Goal: Register for event/course

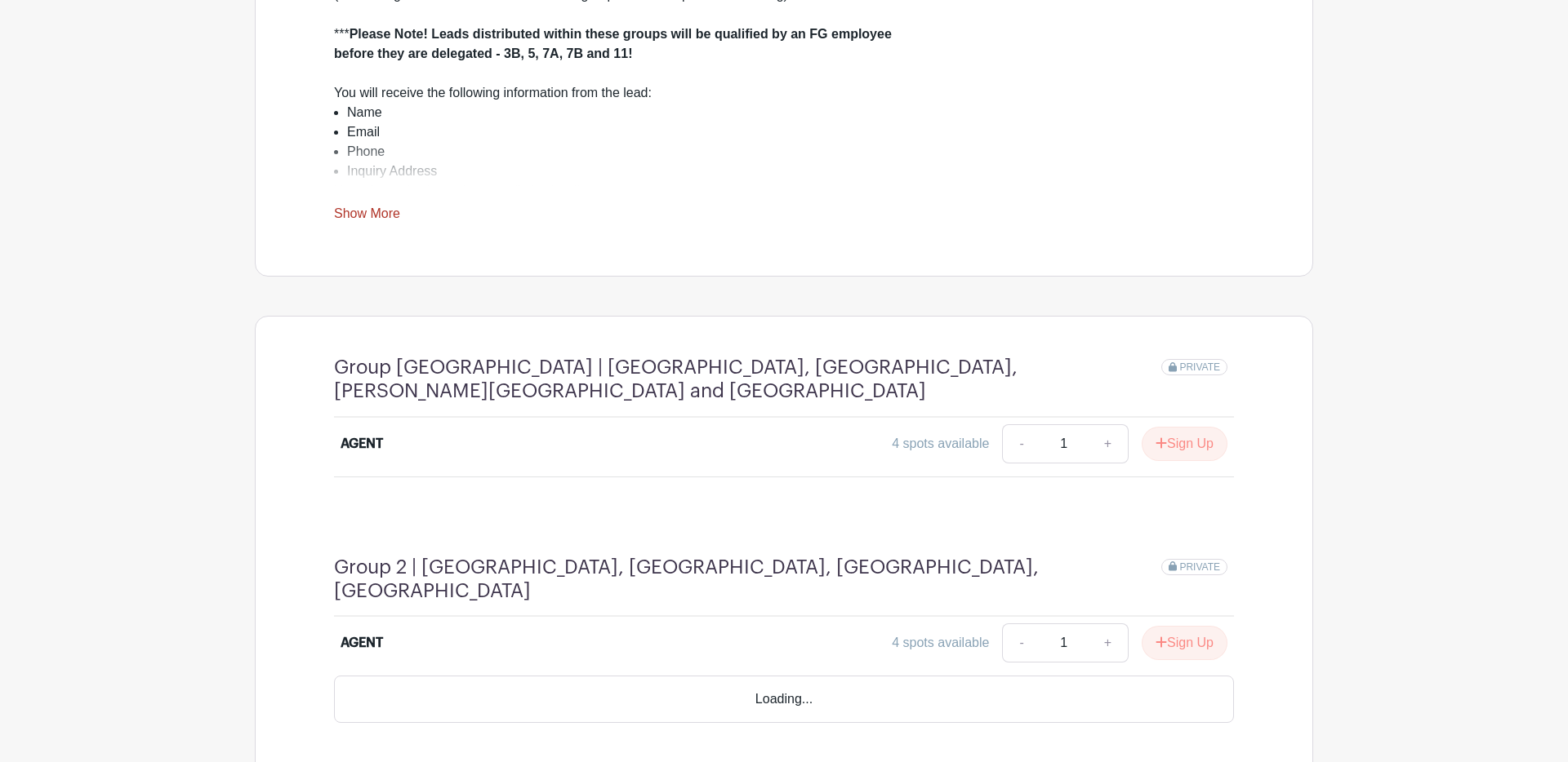
scroll to position [637, 0]
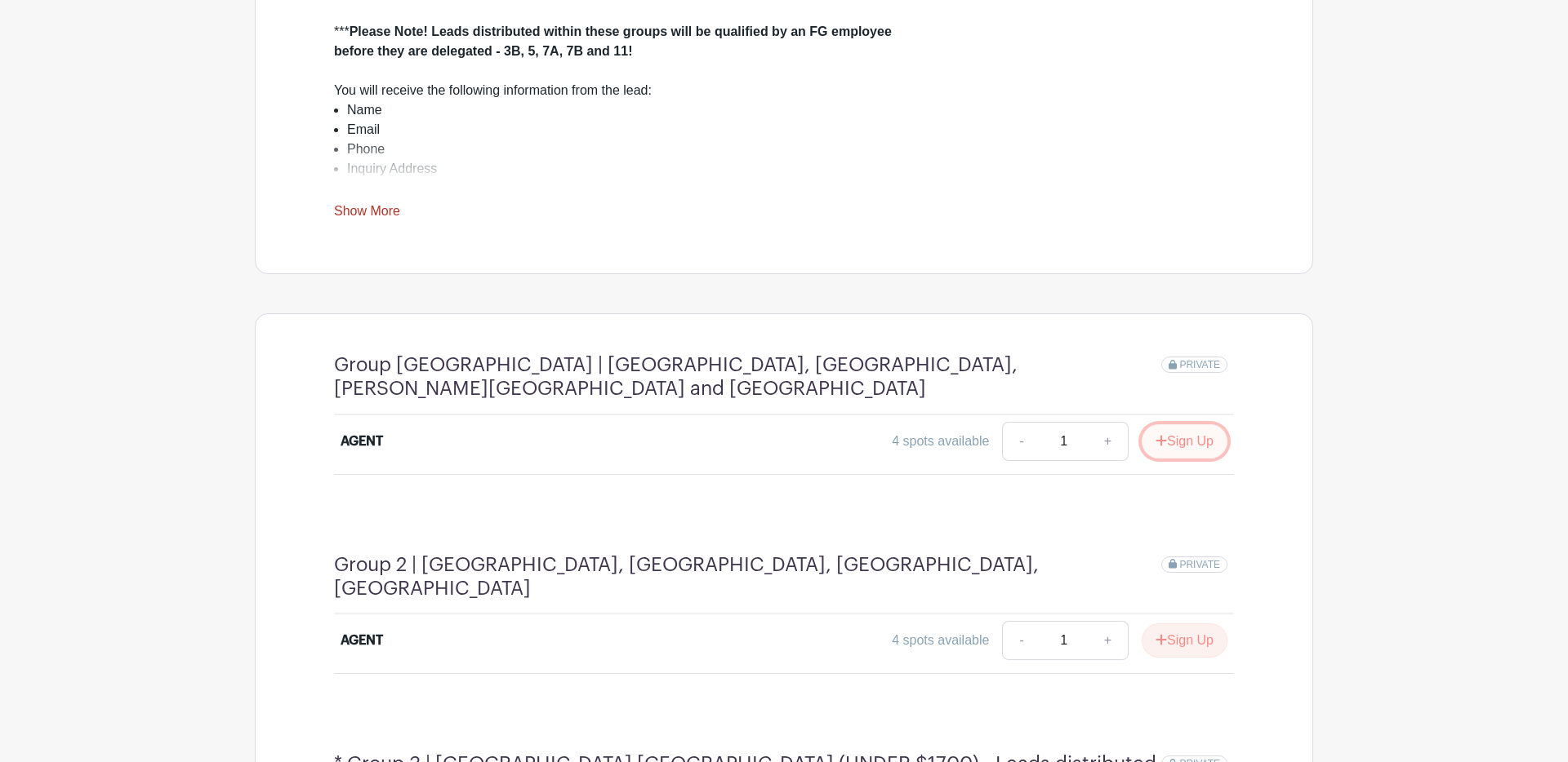
click at [1178, 436] on button "Sign Up" at bounding box center [1185, 441] width 86 height 34
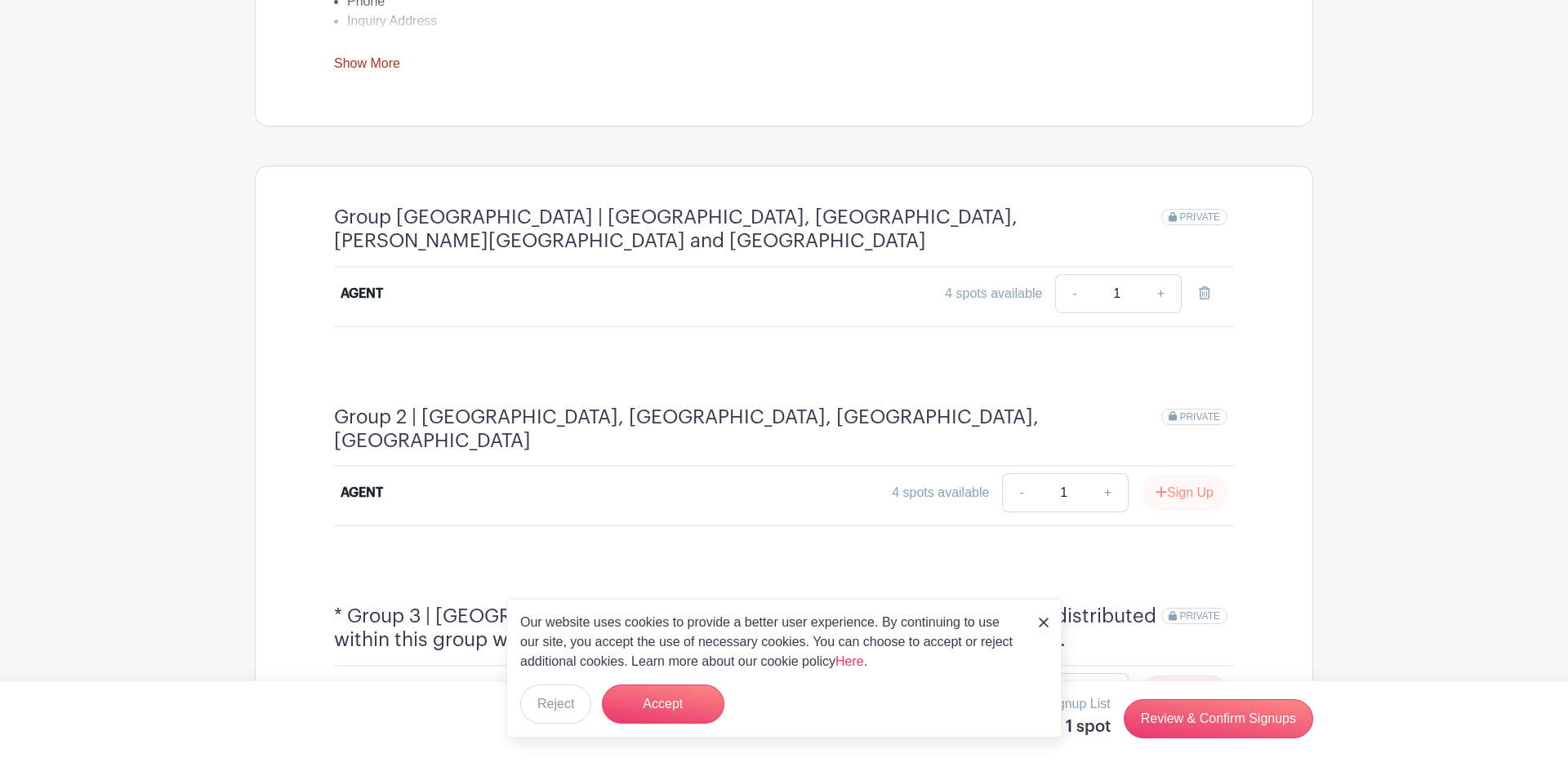
scroll to position [787, 0]
click at [1199, 473] on button "Sign Up" at bounding box center [1185, 489] width 86 height 34
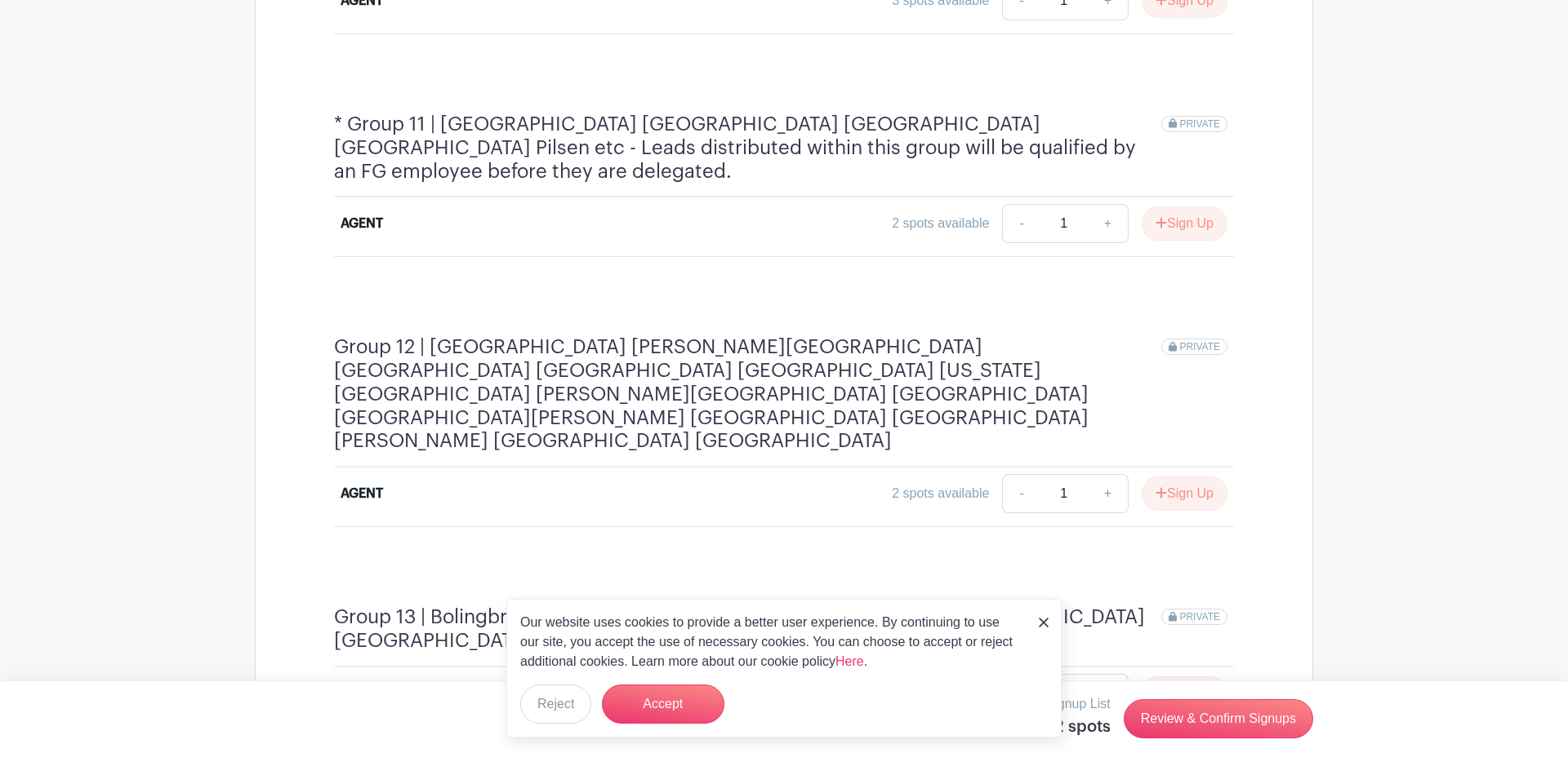
scroll to position [3626, 0]
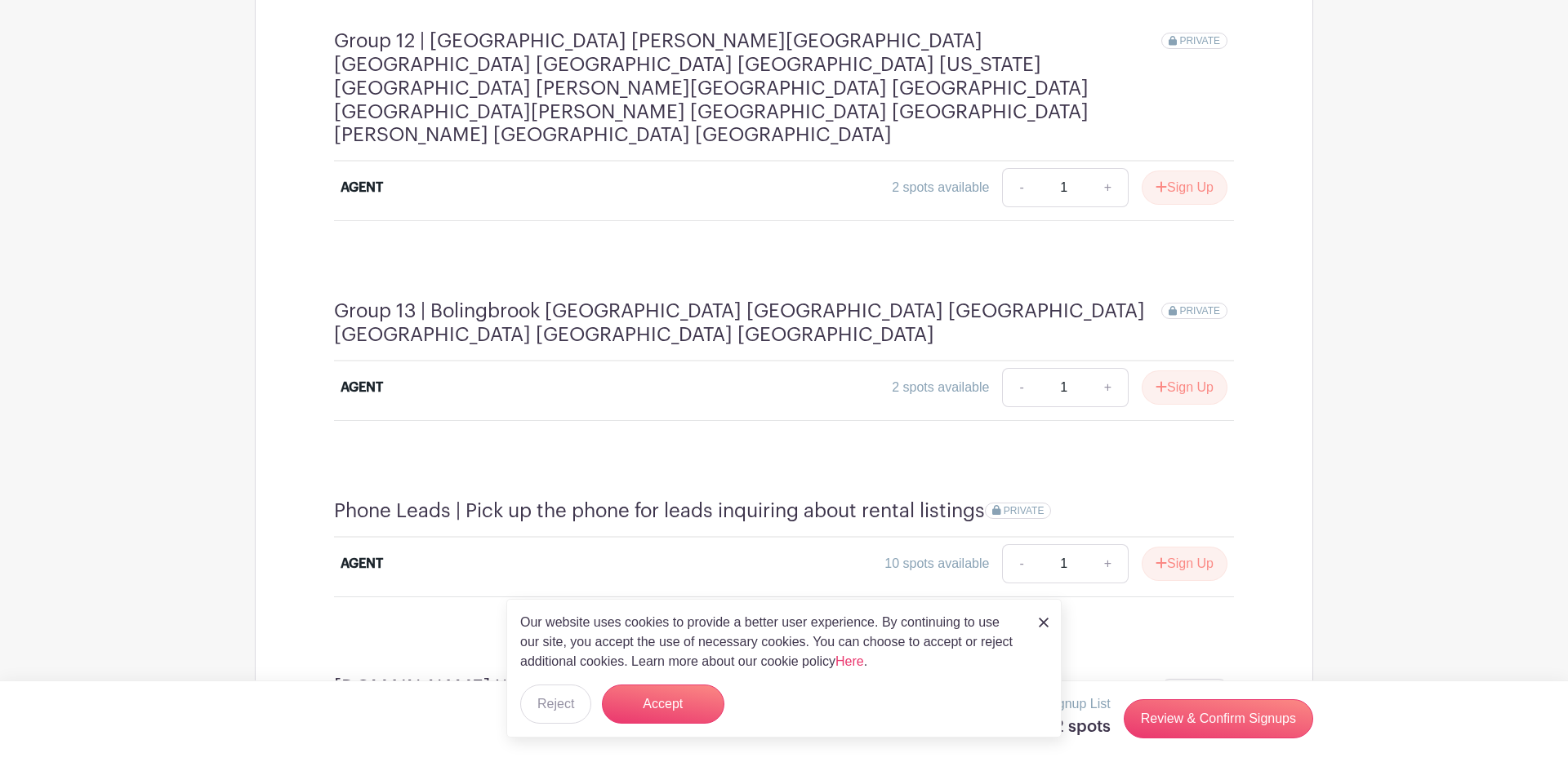
click at [1195, 715] on link "Review & Confirm Signups" at bounding box center [1219, 719] width 190 height 39
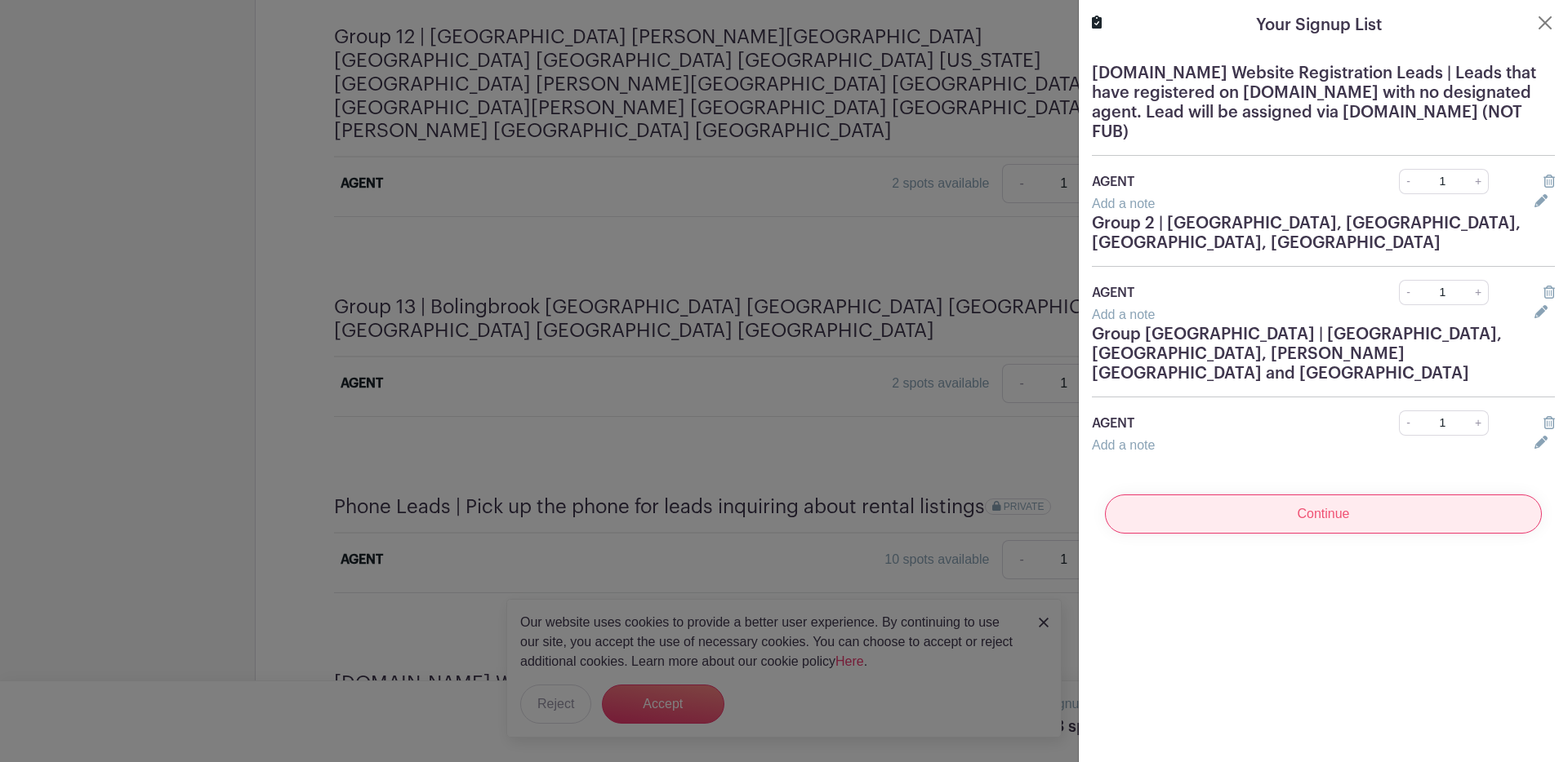
scroll to position [3621, 0]
click at [1373, 501] on input "Continue" at bounding box center [1323, 514] width 437 height 39
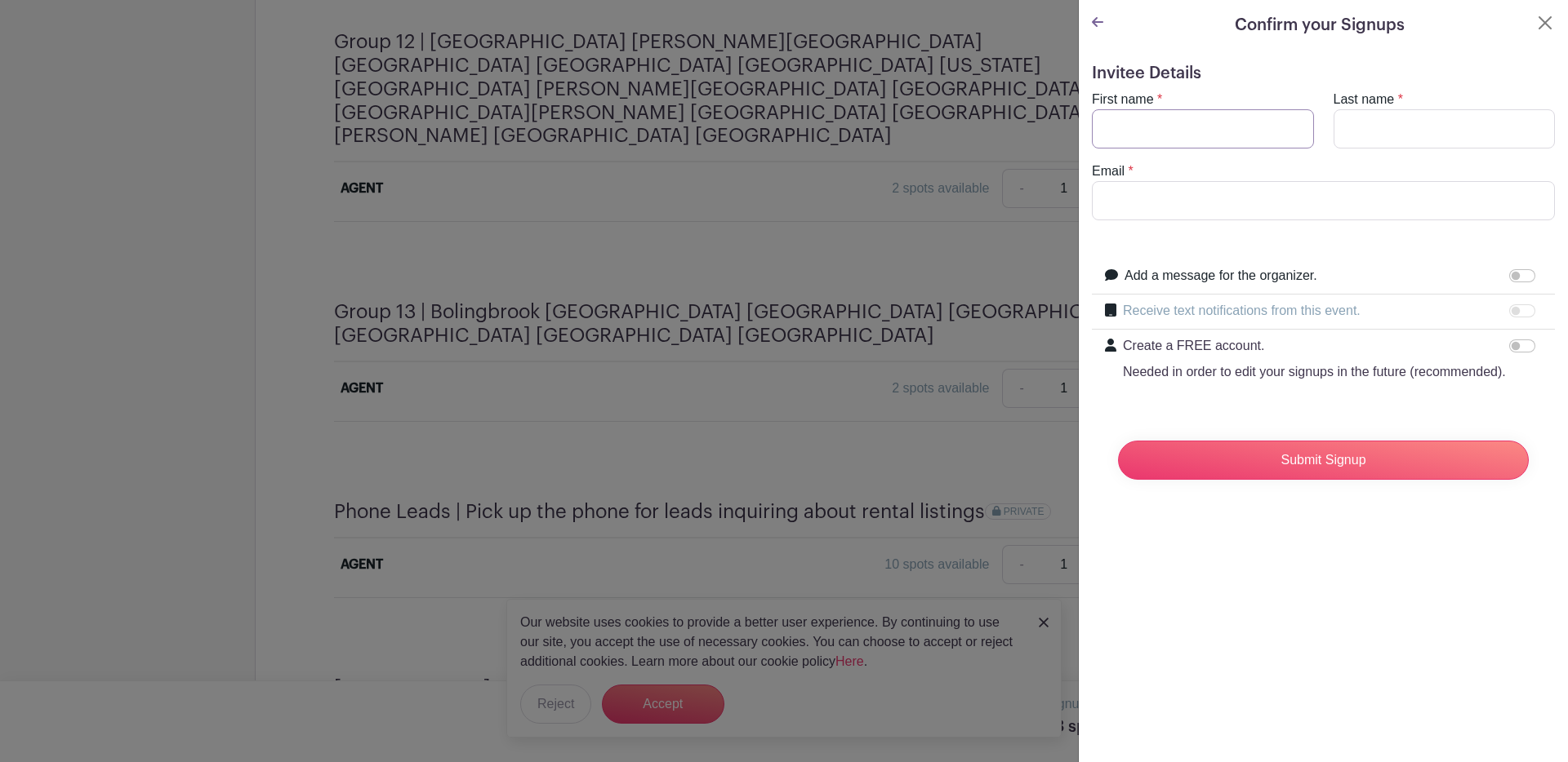
click at [1131, 132] on input "First name" at bounding box center [1202, 129] width 222 height 39
type input "[PERSON_NAME]"
type input "Shuai"
drag, startPoint x: 1246, startPoint y: 198, endPoint x: 1016, endPoint y: 198, distance: 230.0
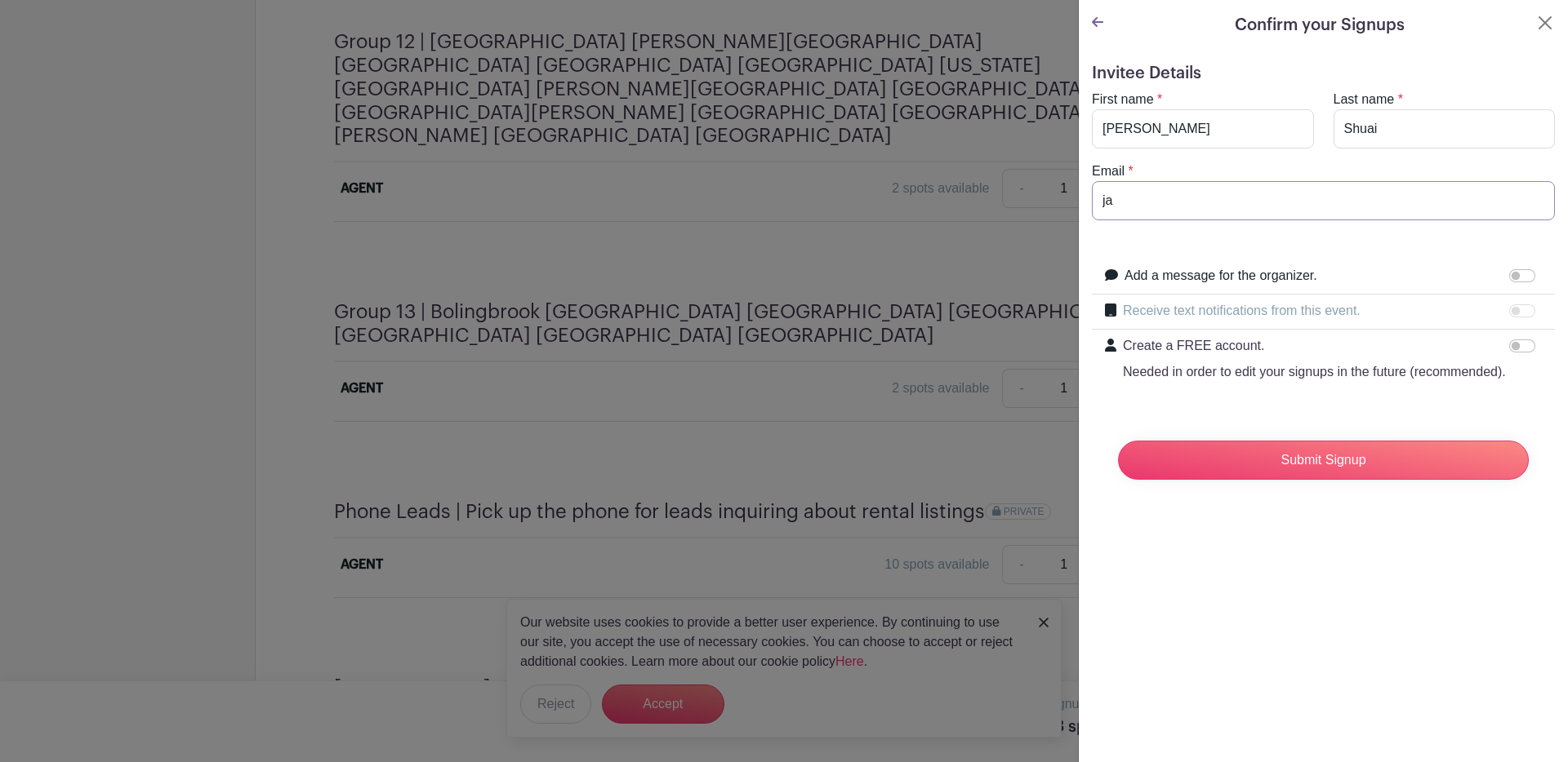
type input "[EMAIL_ADDRESS][DOMAIN_NAME]"
click at [1287, 464] on input "Submit Signup" at bounding box center [1324, 460] width 411 height 39
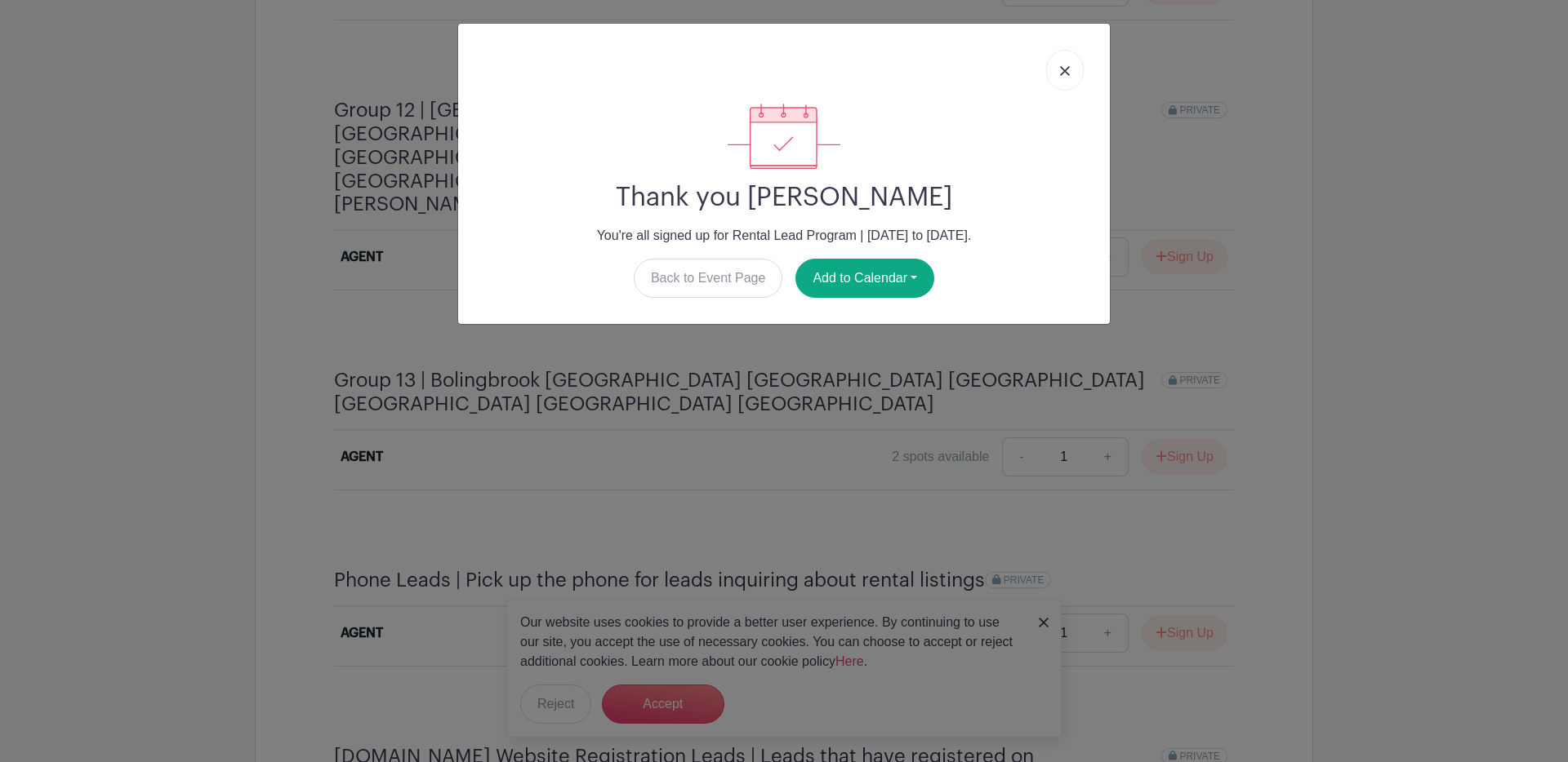
scroll to position [3690, 0]
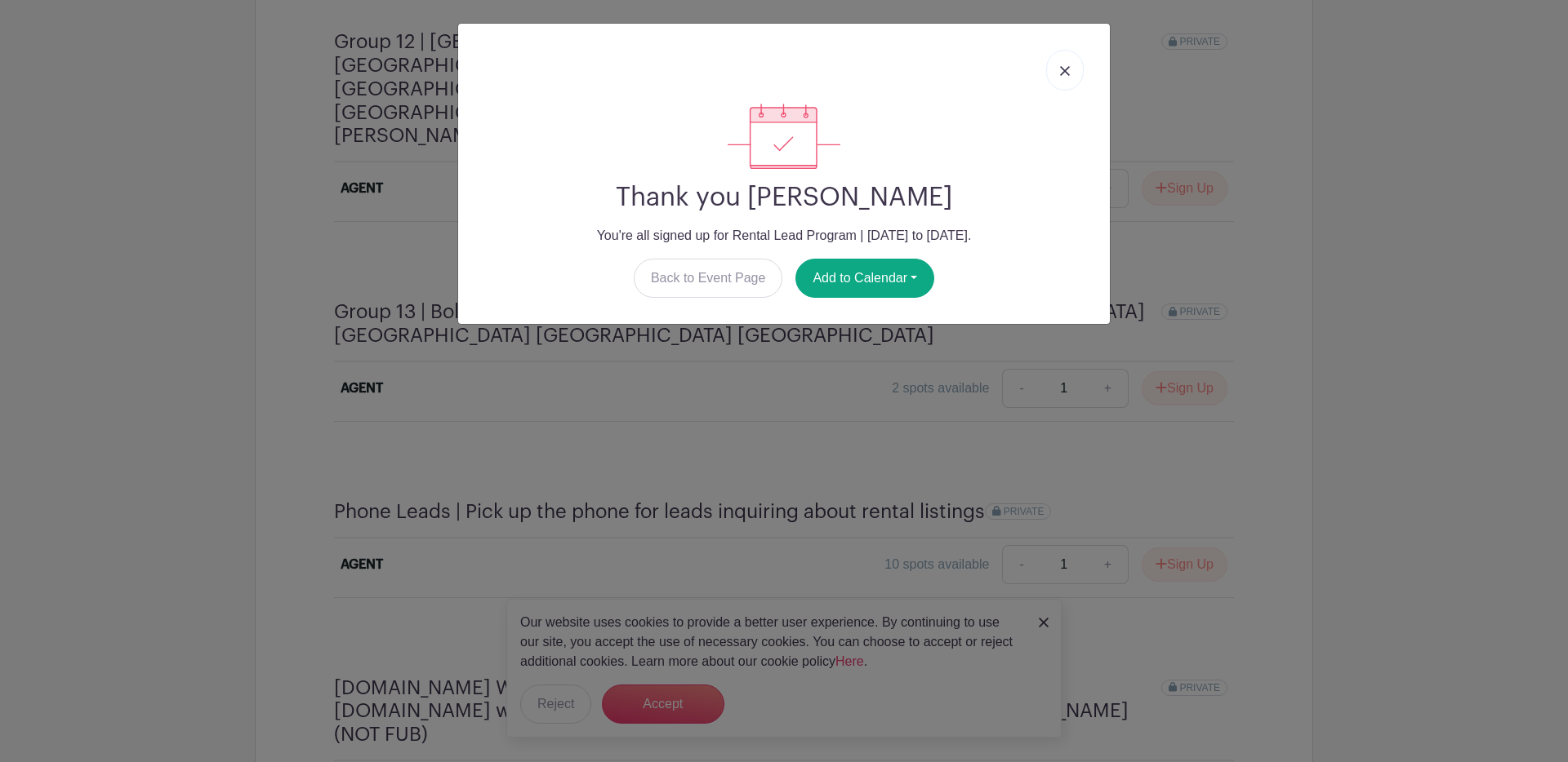
click at [1062, 75] on img at bounding box center [1066, 71] width 10 height 10
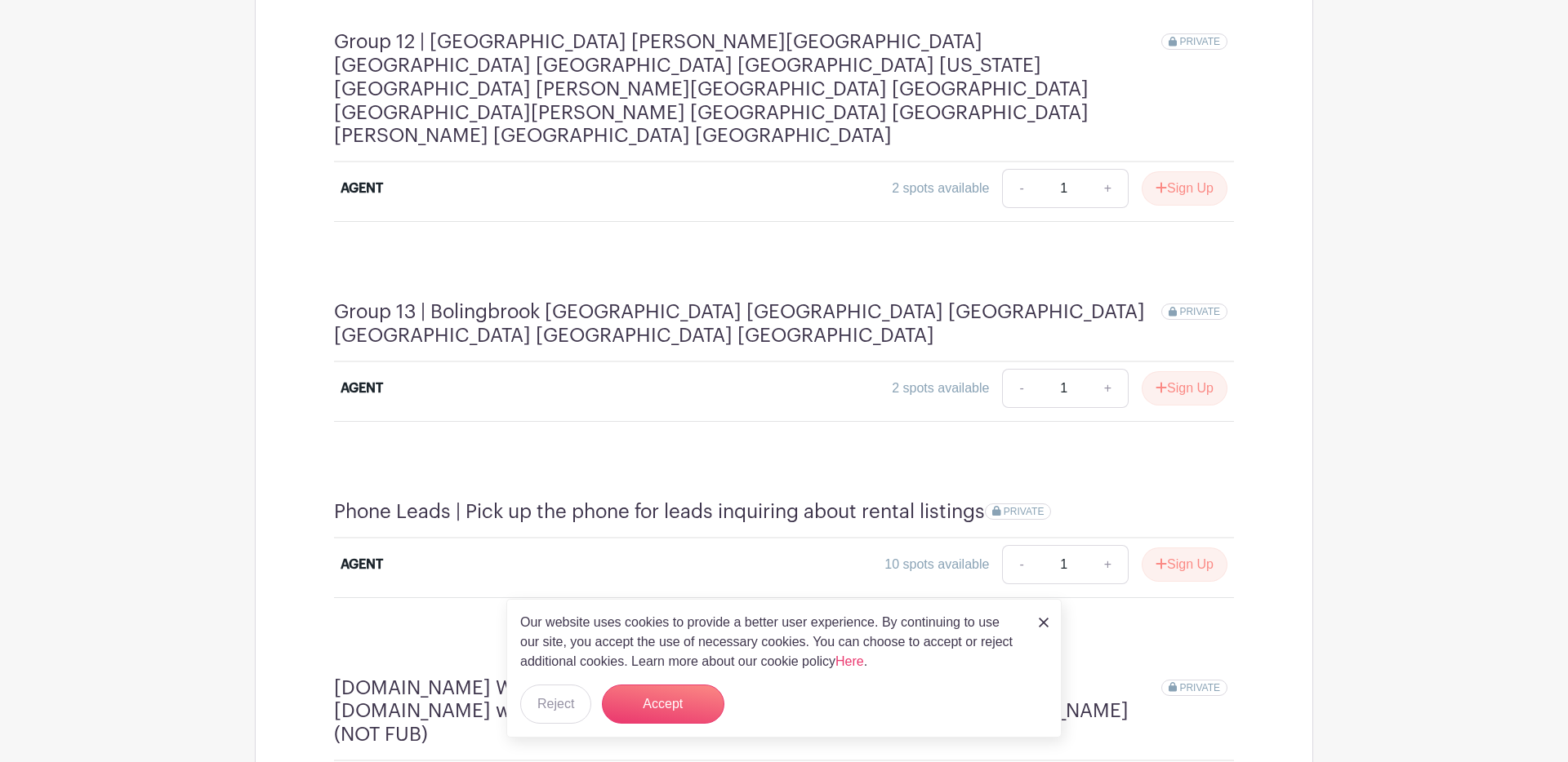
click at [1047, 623] on img at bounding box center [1044, 623] width 10 height 10
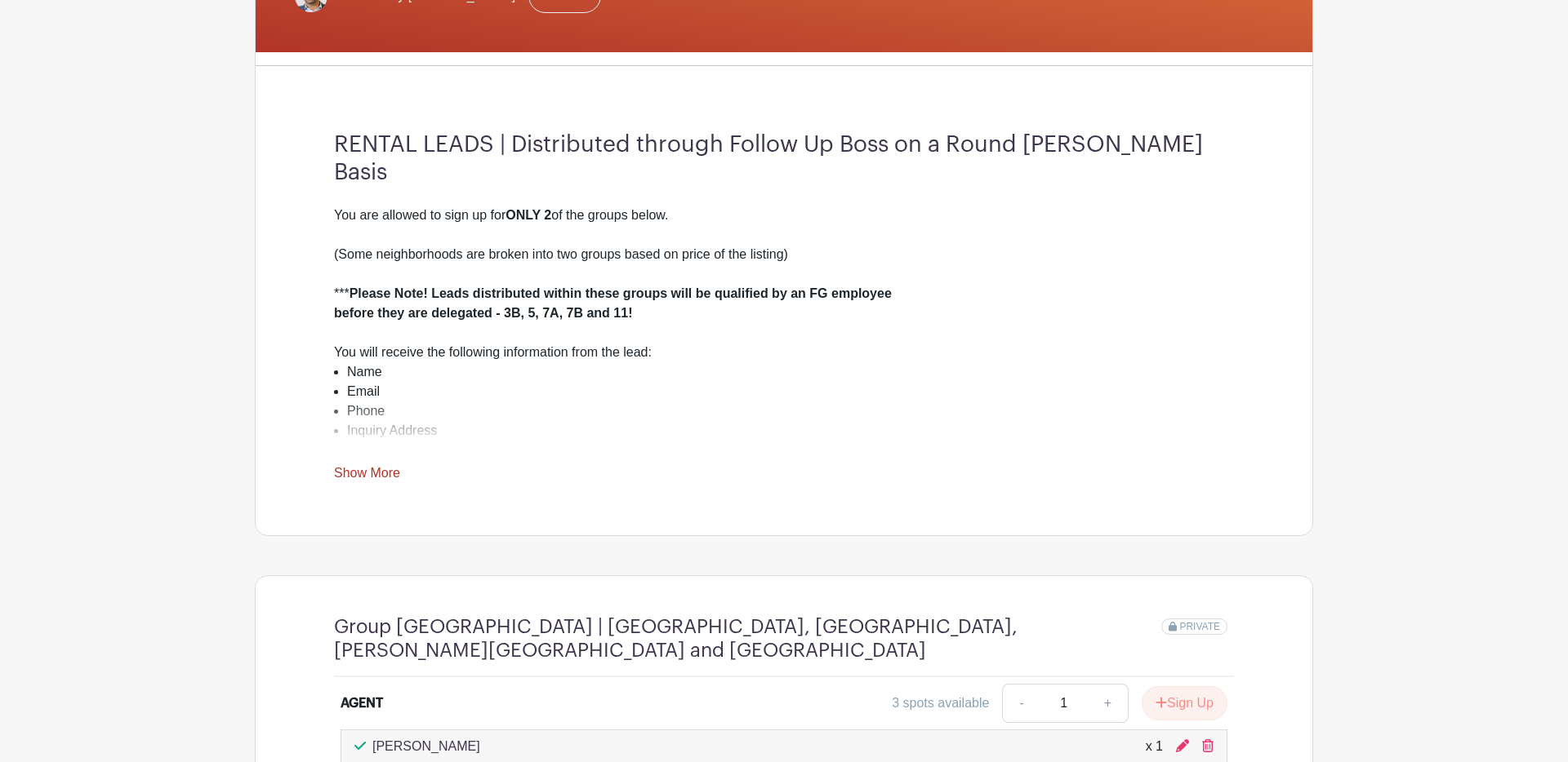
scroll to position [0, 0]
